Goal: Transaction & Acquisition: Purchase product/service

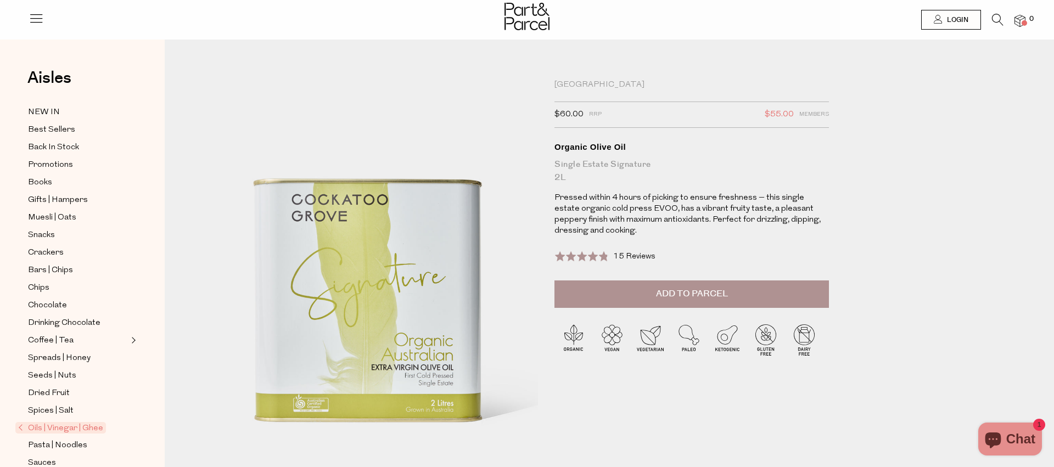
click at [676, 298] on span "Add to Parcel" at bounding box center [692, 294] width 72 height 13
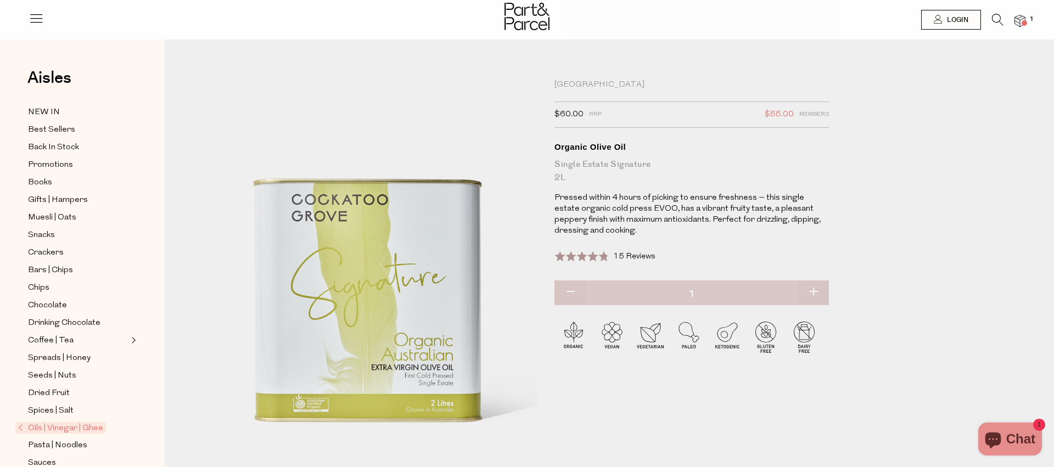
click at [1021, 25] on img at bounding box center [1020, 21] width 11 height 13
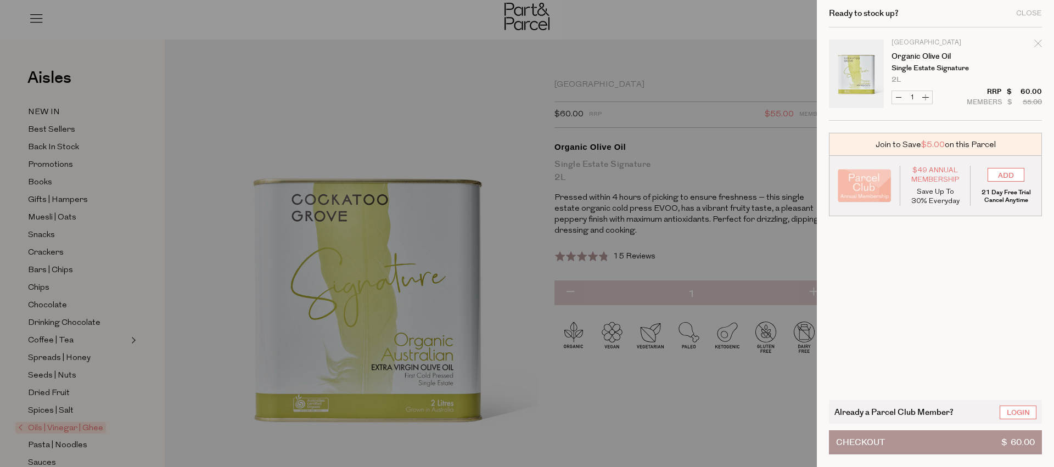
click at [990, 445] on button "Checkout $ 60.00" at bounding box center [935, 442] width 213 height 24
